Goal: Information Seeking & Learning: Learn about a topic

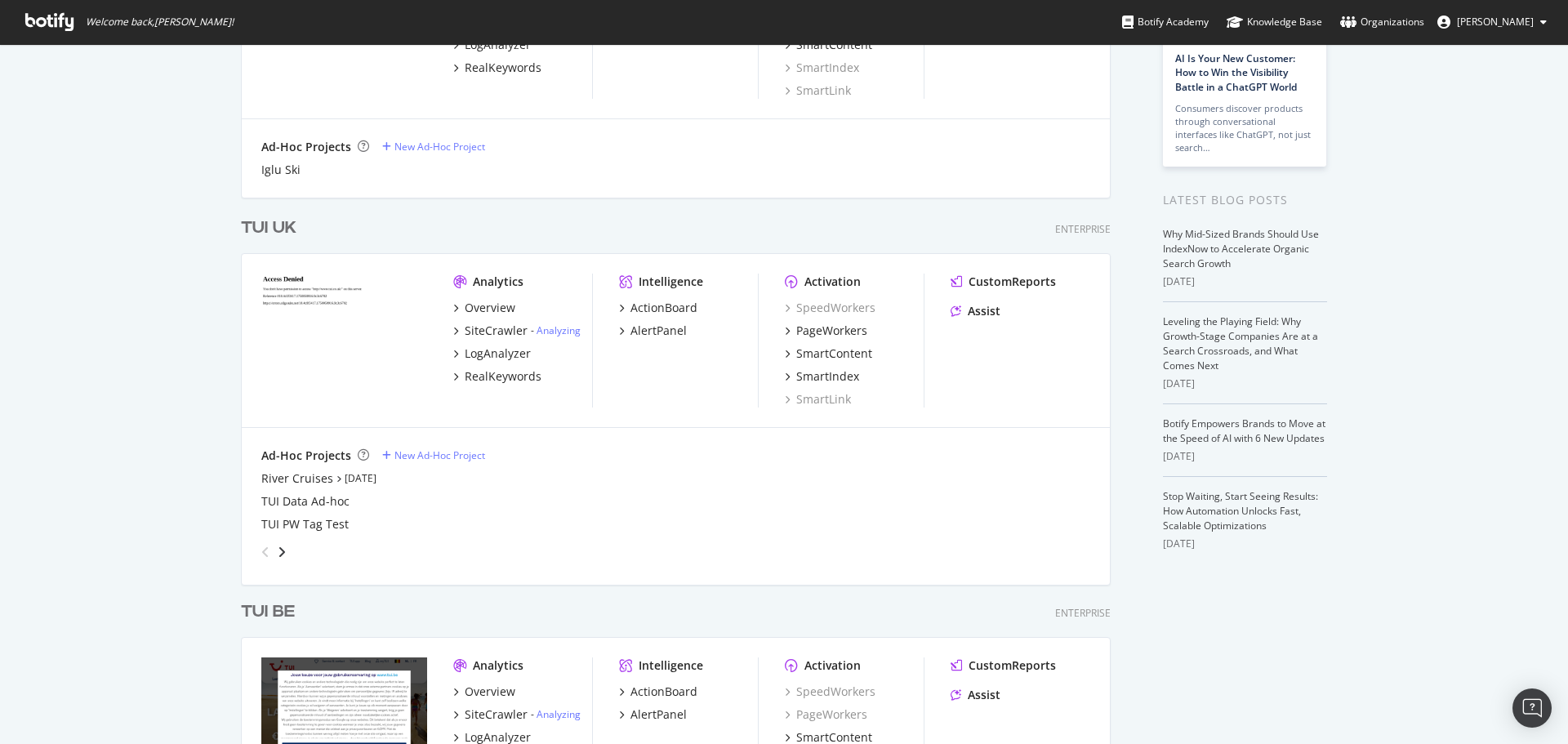
scroll to position [177, 0]
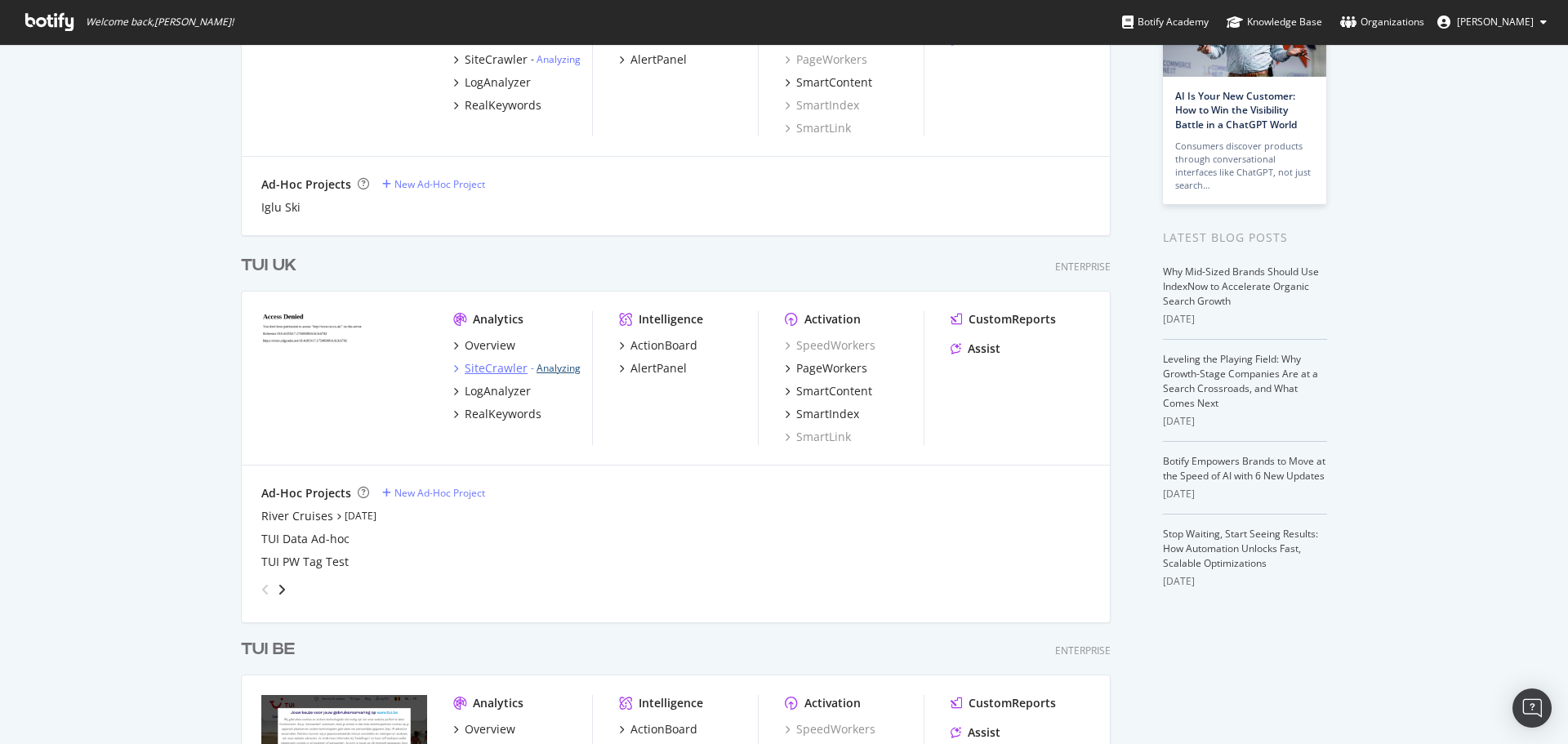
click at [568, 368] on link "Analyzing" at bounding box center [559, 368] width 44 height 14
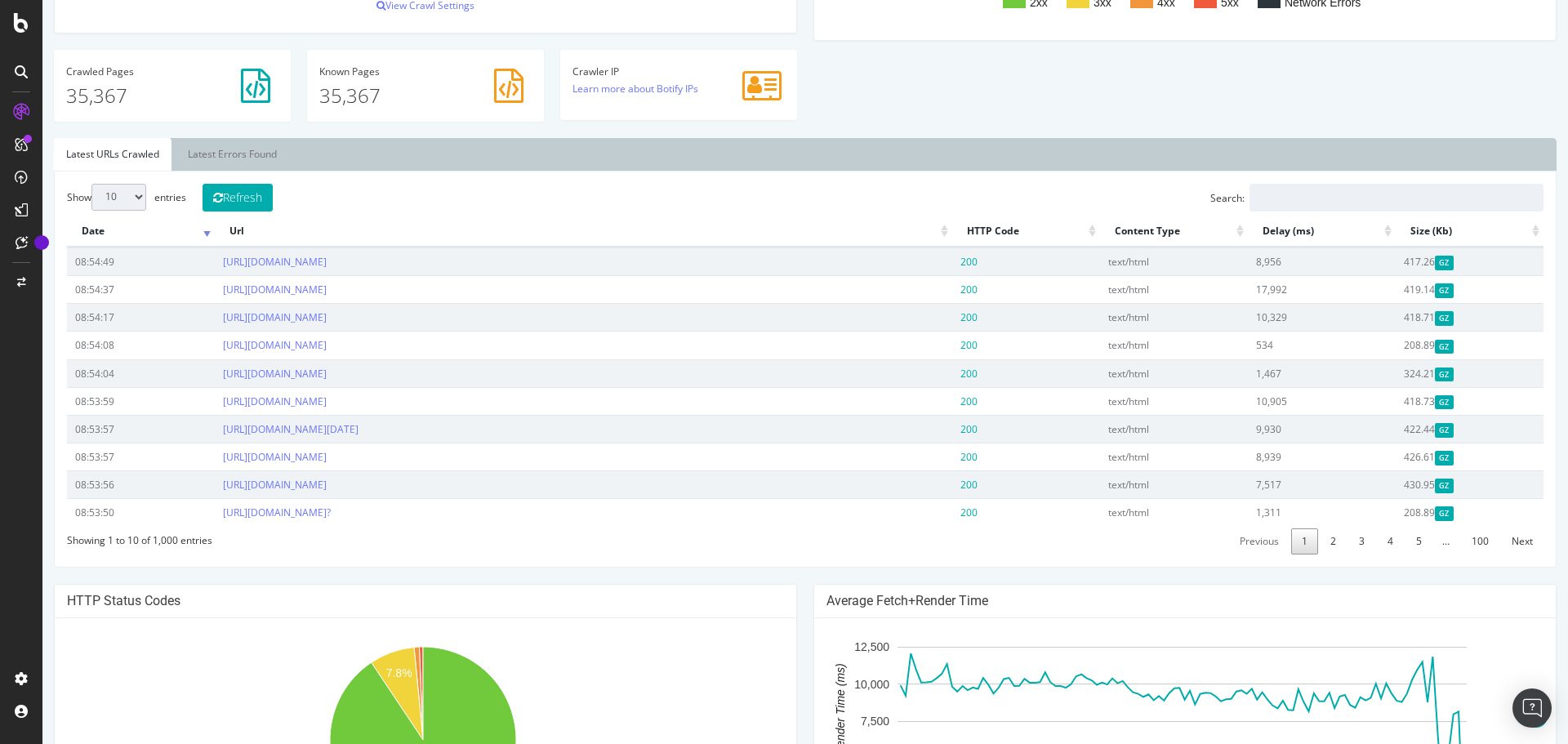
scroll to position [499, 0]
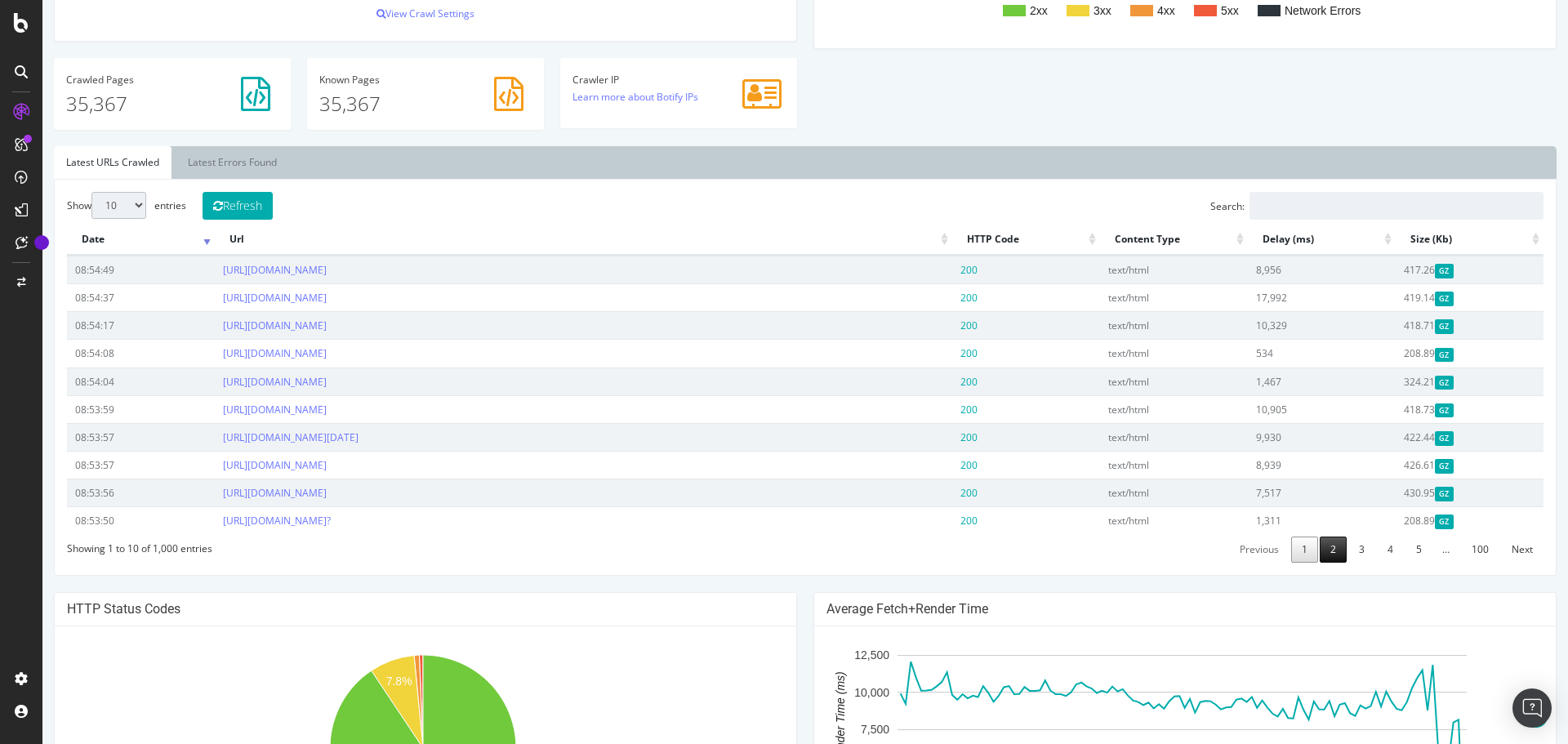
click at [1320, 540] on link "2" at bounding box center [1334, 549] width 27 height 26
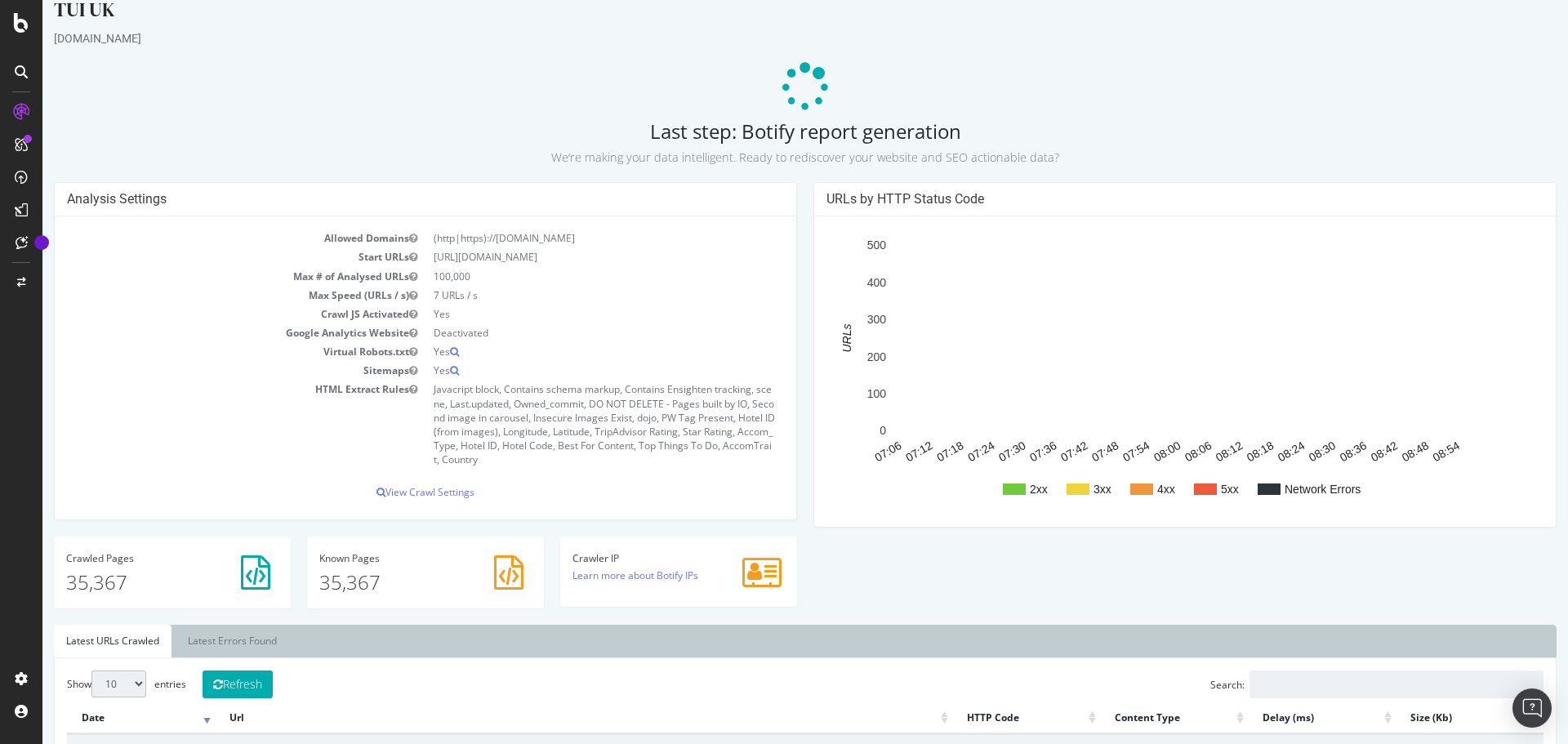
scroll to position [9, 0]
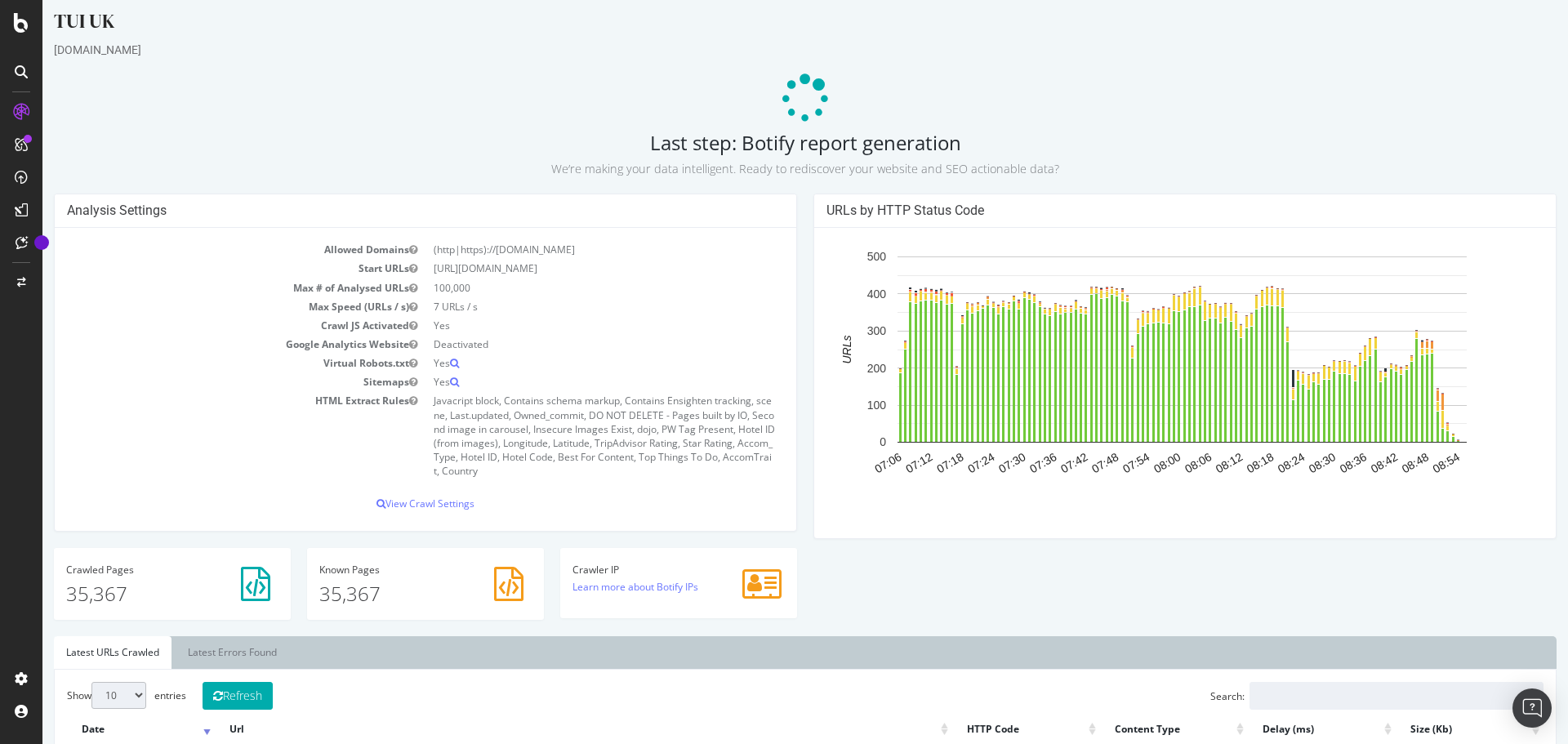
click at [27, 32] on div at bounding box center [21, 372] width 43 height 744
click at [23, 27] on icon at bounding box center [21, 22] width 15 height 20
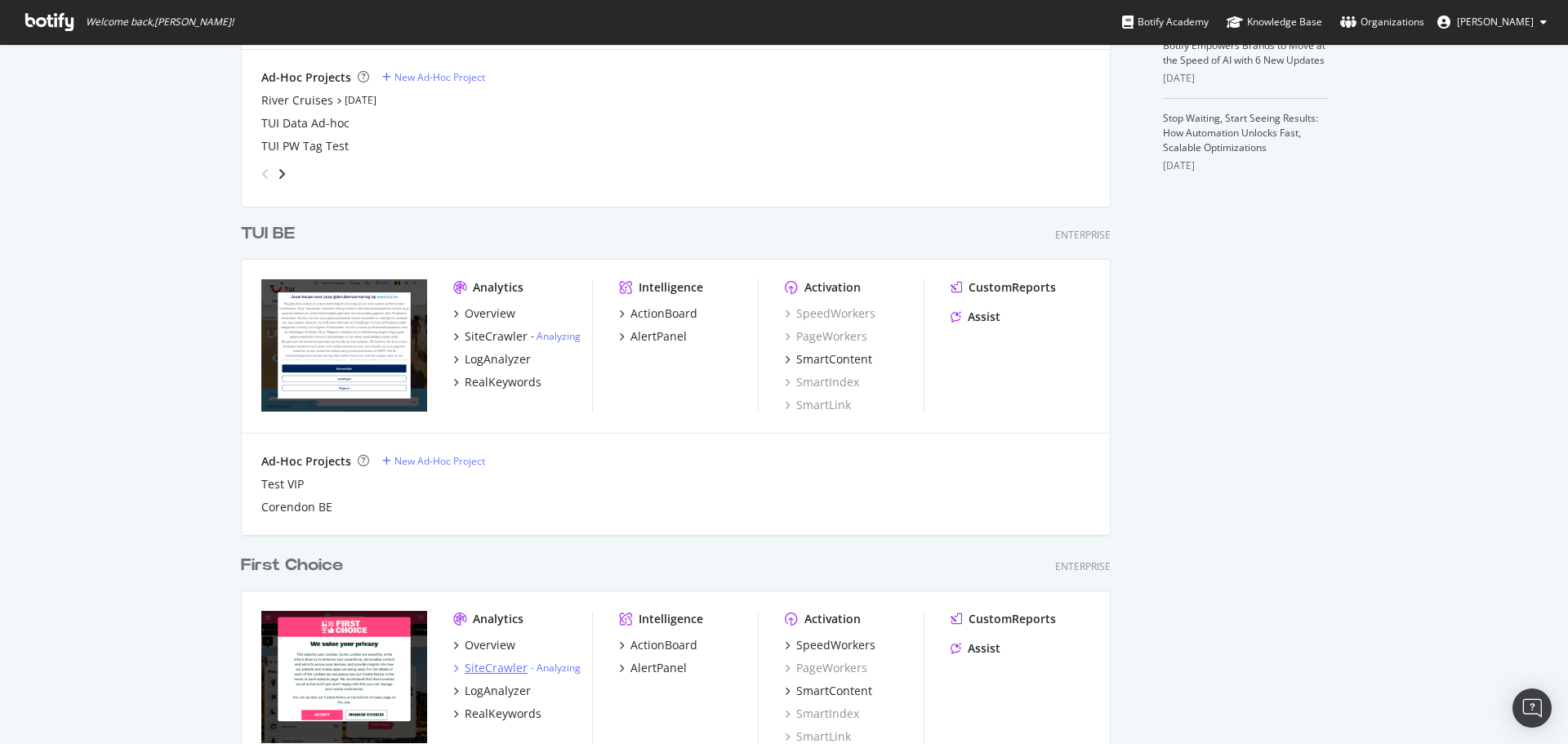
scroll to position [748, 0]
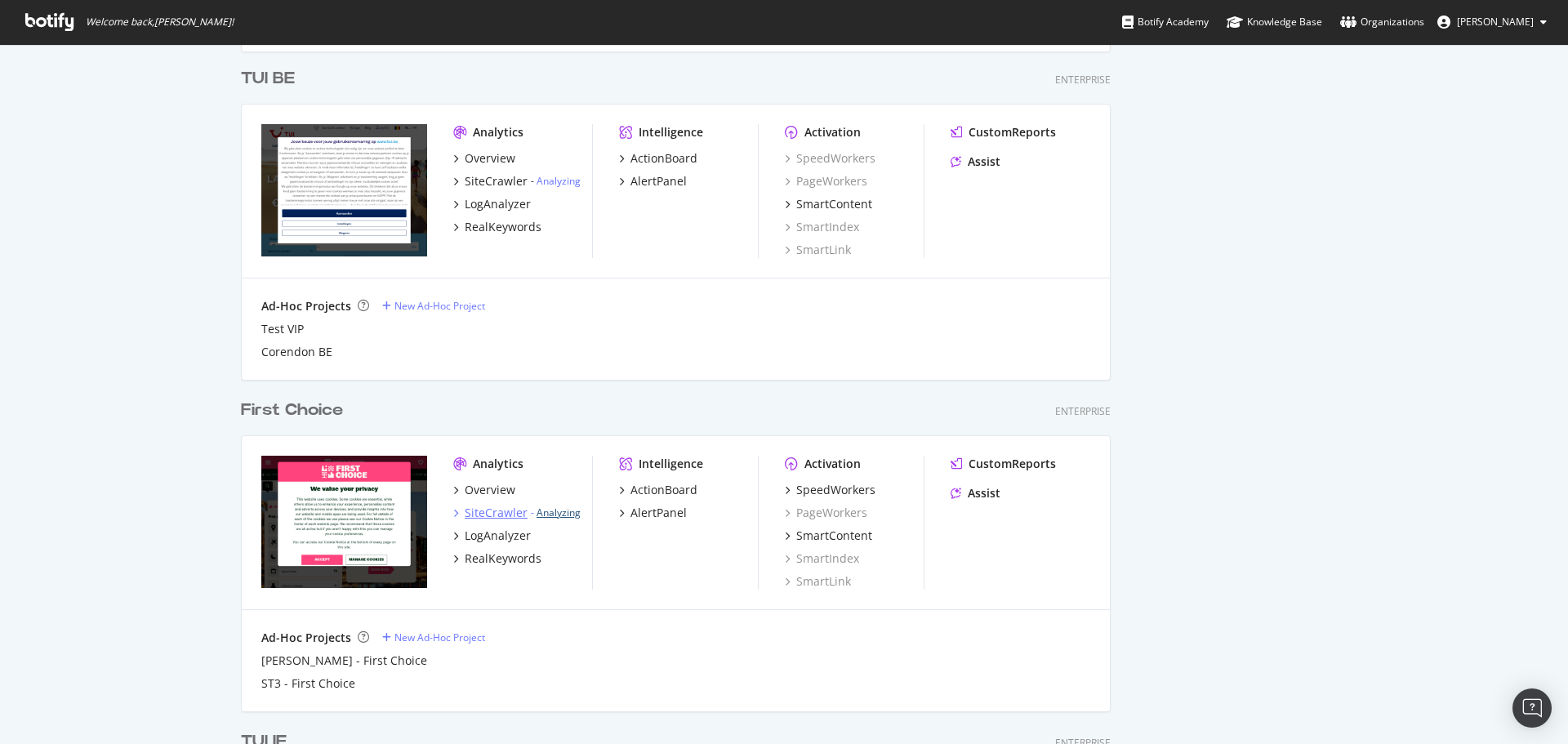
click at [545, 509] on link "Analyzing" at bounding box center [559, 512] width 44 height 14
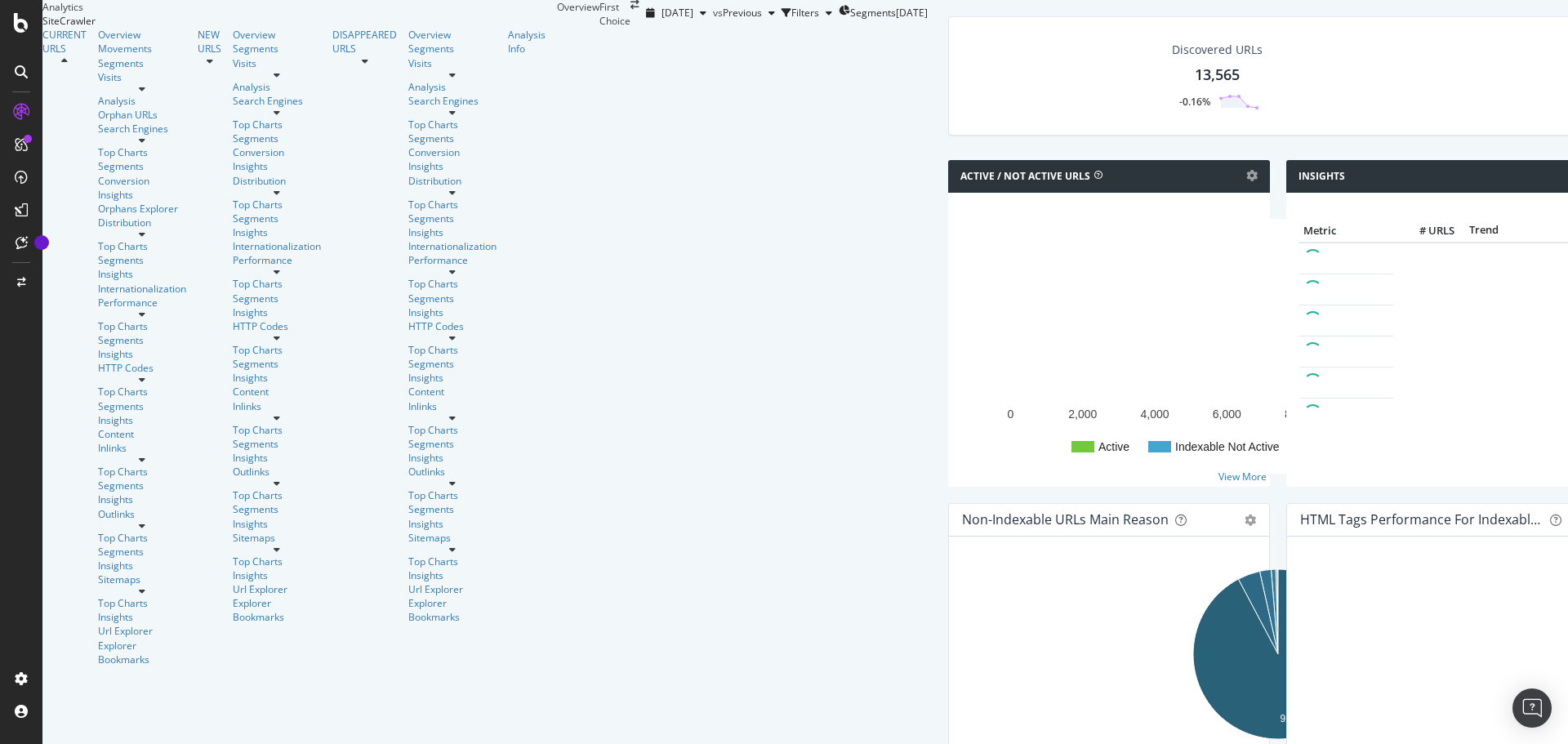
scroll to position [735, 0]
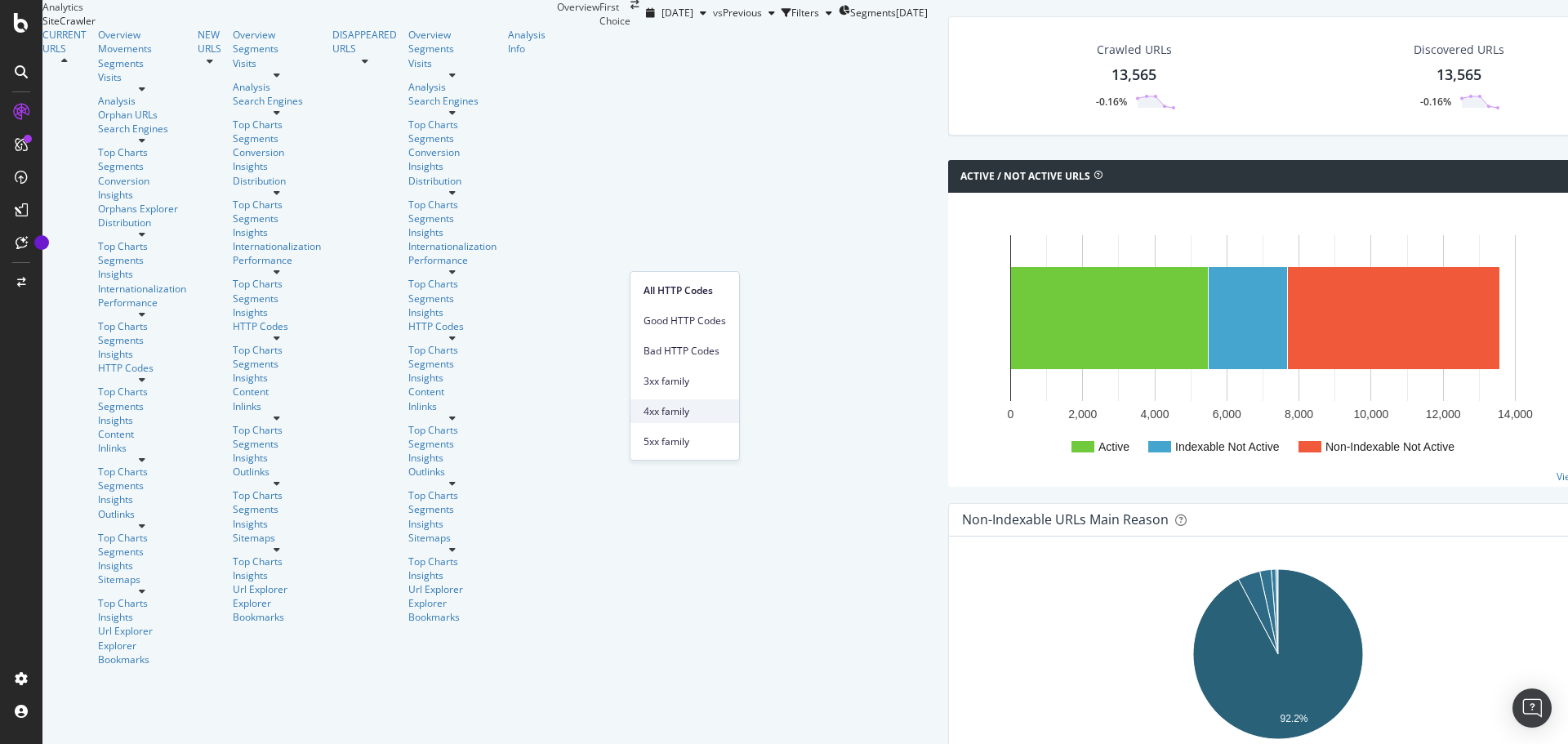
click at [682, 407] on span "4xx family" at bounding box center [684, 411] width 82 height 15
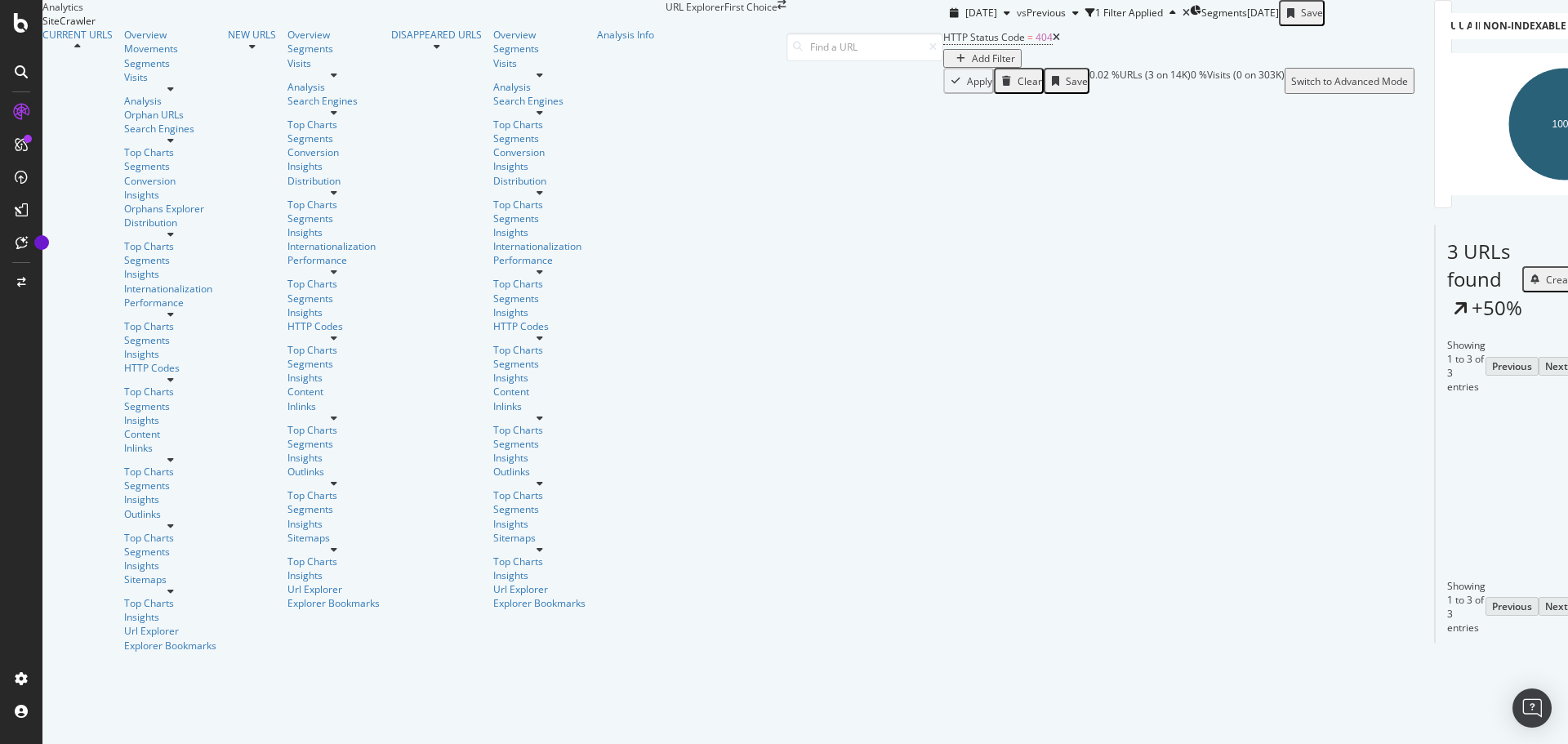
scroll to position [19, 0]
click at [1552, 513] on icon at bounding box center [1556, 507] width 9 height 9
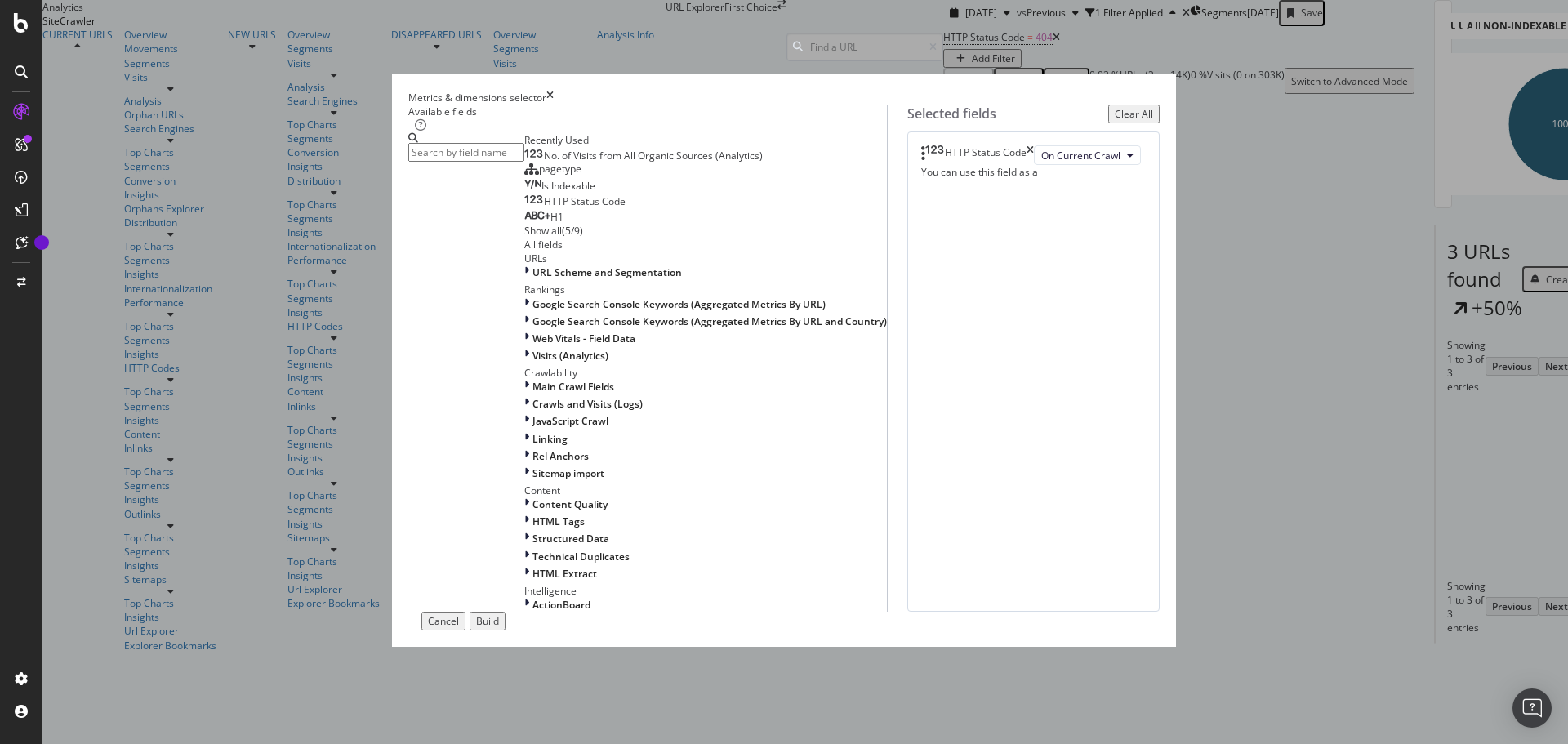
click at [524, 238] on div "Show all" at bounding box center [543, 231] width 38 height 14
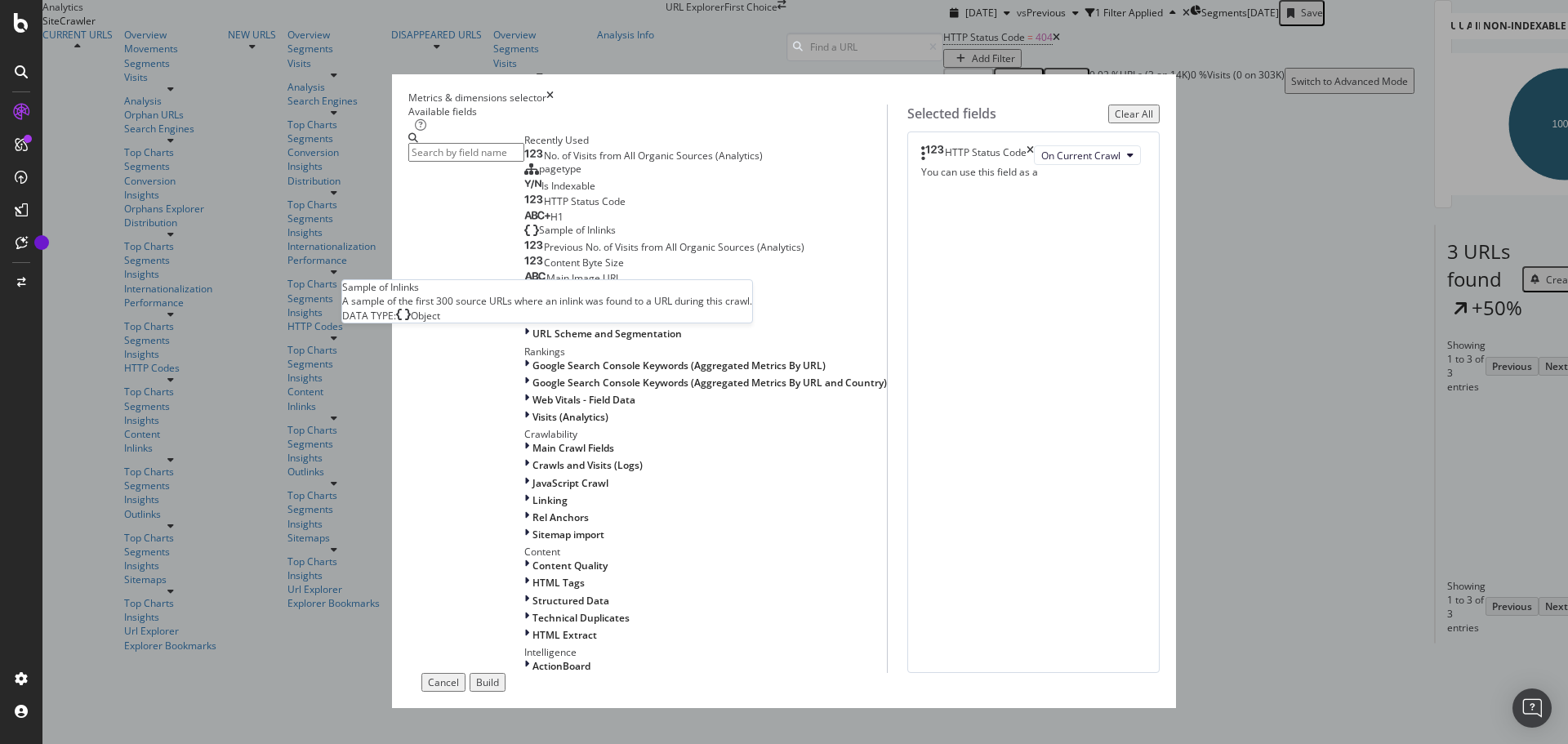
click at [524, 237] on div "Sample of Inlinks" at bounding box center [570, 230] width 92 height 13
click at [499, 676] on div "Build" at bounding box center [488, 682] width 23 height 14
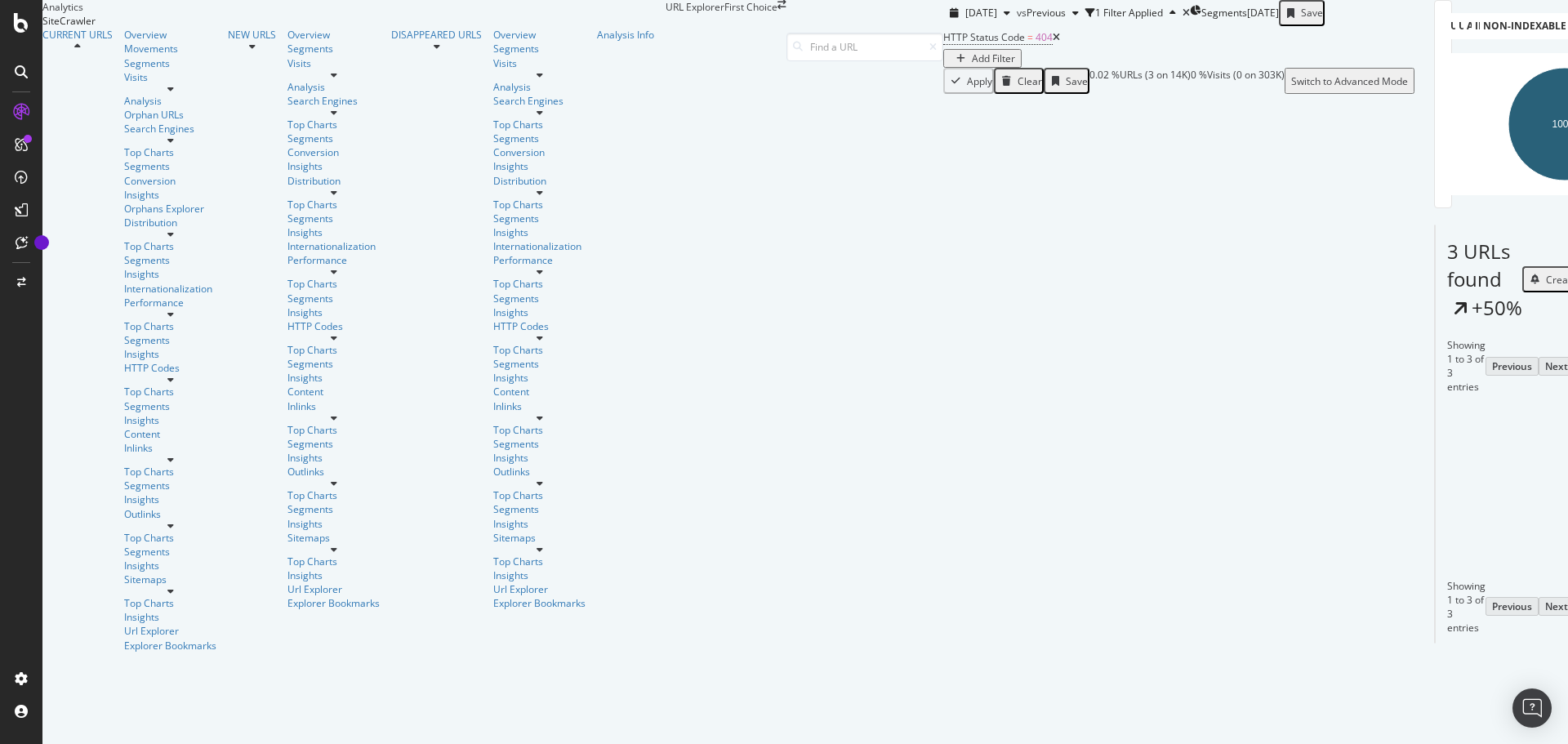
scroll to position [19, 0]
